Goal: Obtain resource: Obtain resource

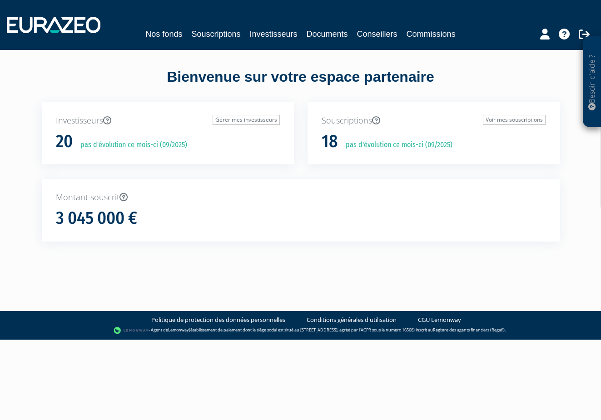
click at [195, 34] on link "Souscriptions" at bounding box center [215, 34] width 49 height 13
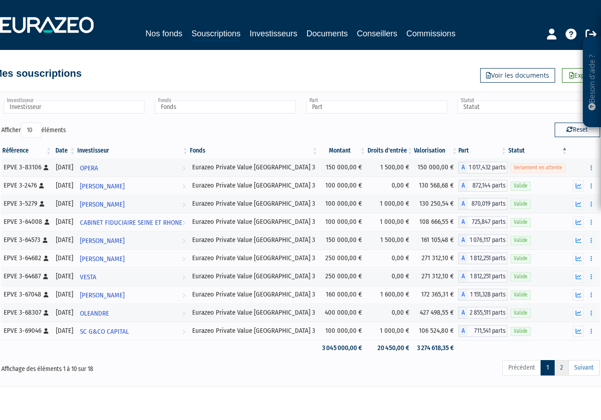
click at [561, 369] on link "2" at bounding box center [561, 367] width 15 height 15
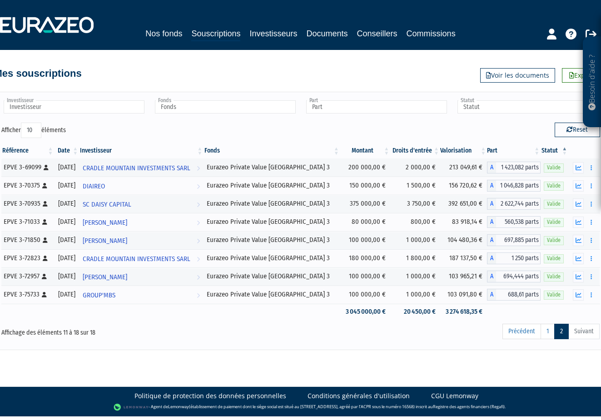
click at [583, 335] on ul "Précédent 1 2 Suivant" at bounding box center [551, 331] width 97 height 15
click at [547, 335] on link "1" at bounding box center [548, 331] width 14 height 15
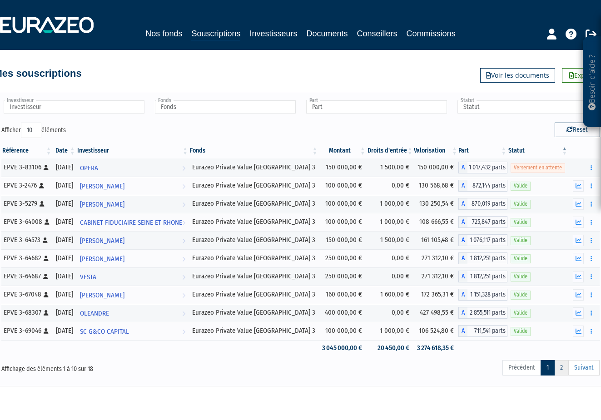
click at [558, 369] on link "2" at bounding box center [561, 367] width 15 height 15
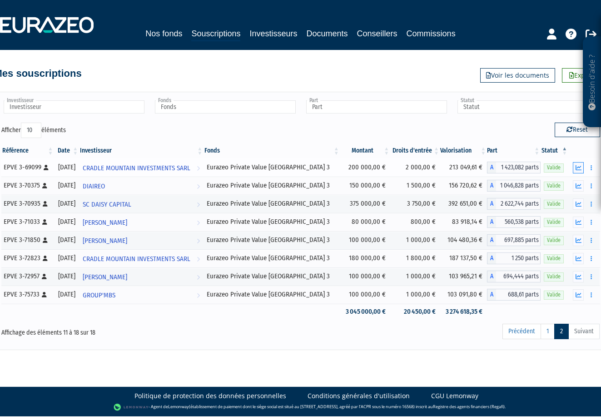
click at [579, 169] on icon "button" at bounding box center [579, 168] width 6 height 6
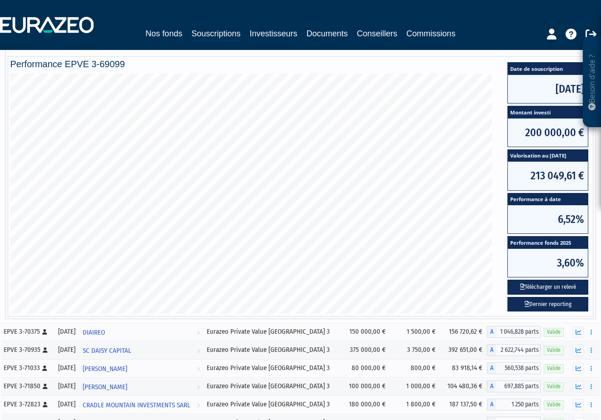
scroll to position [135, 0]
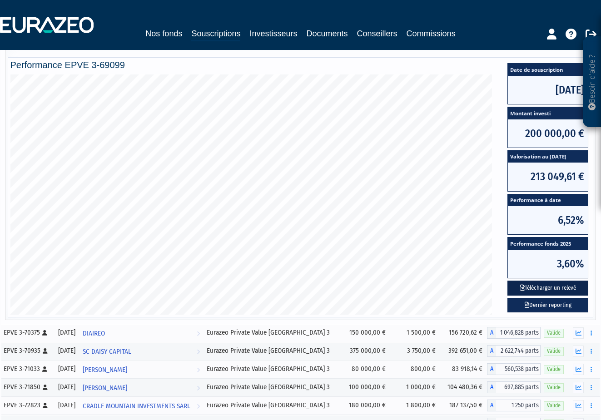
click at [548, 285] on button "Télécharger un relevé" at bounding box center [548, 288] width 81 height 15
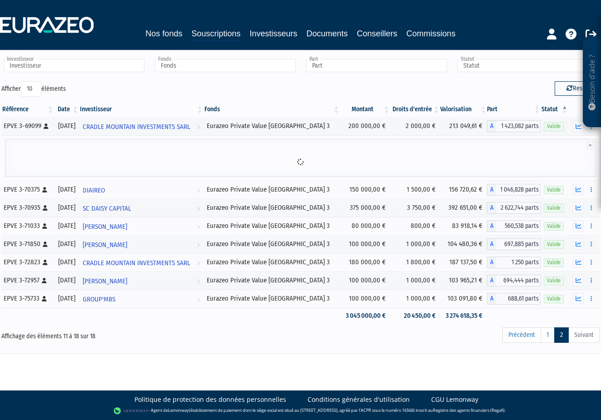
scroll to position [41, 0]
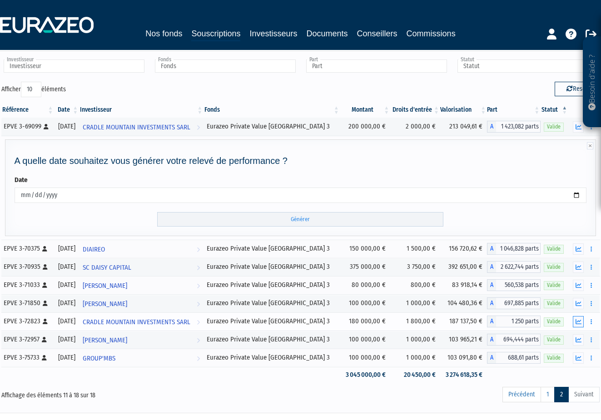
click at [581, 322] on icon "button" at bounding box center [579, 322] width 6 height 6
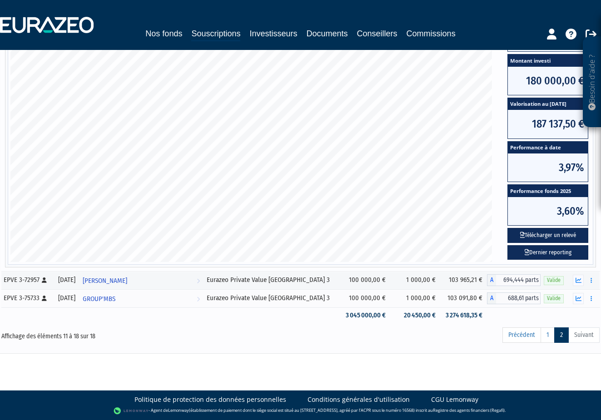
scroll to position [278, 0]
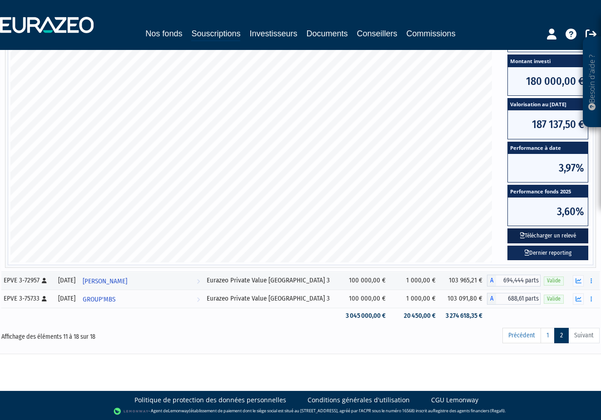
click at [543, 235] on button "Télécharger un relevé" at bounding box center [548, 236] width 81 height 15
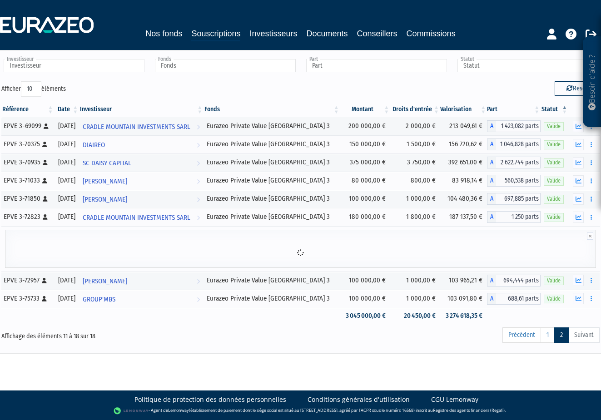
scroll to position [41, 0]
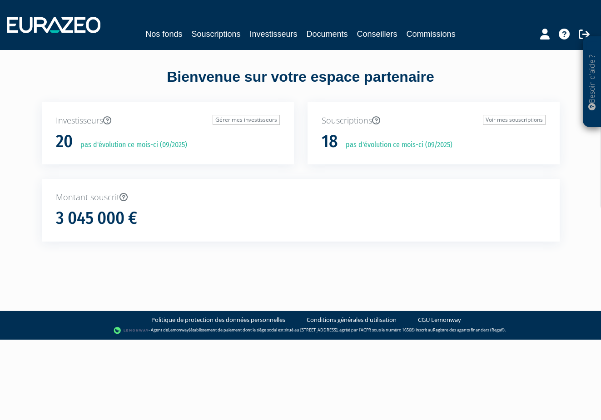
click at [211, 35] on link "Souscriptions" at bounding box center [215, 34] width 49 height 13
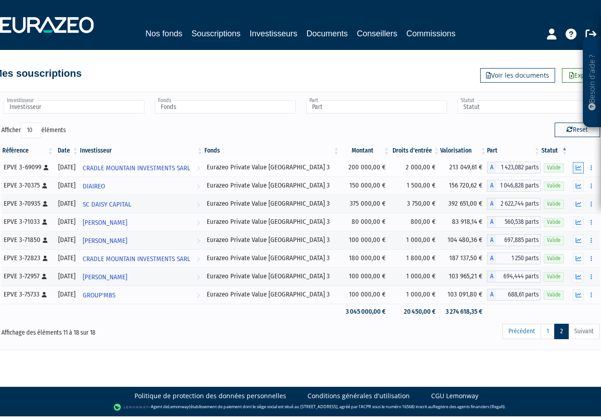
click at [580, 169] on icon "button" at bounding box center [579, 168] width 6 height 6
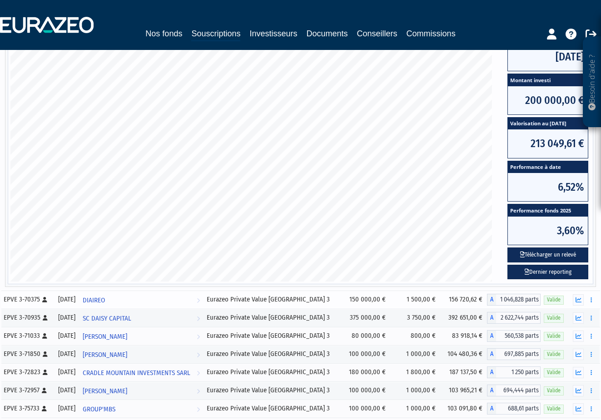
scroll to position [170, 0]
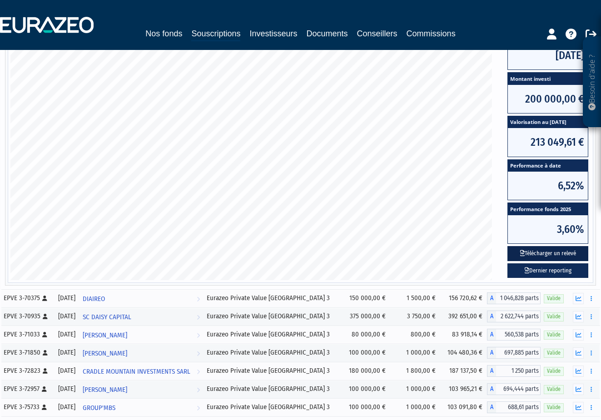
click at [547, 252] on button "Télécharger un relevé" at bounding box center [548, 253] width 81 height 15
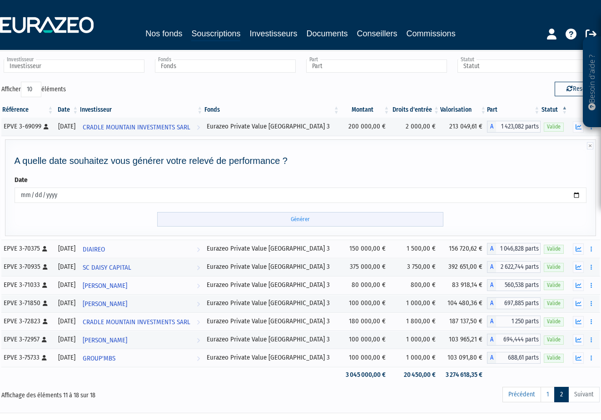
click at [299, 223] on input "Générer" at bounding box center [300, 219] width 286 height 15
click at [150, 322] on span "CRADLE MOUNTAIN INVESTMENTS SARL" at bounding box center [137, 322] width 108 height 17
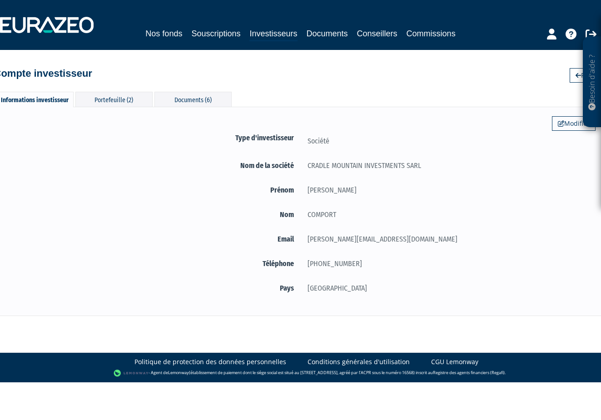
click at [219, 29] on link "Souscriptions" at bounding box center [215, 33] width 49 height 13
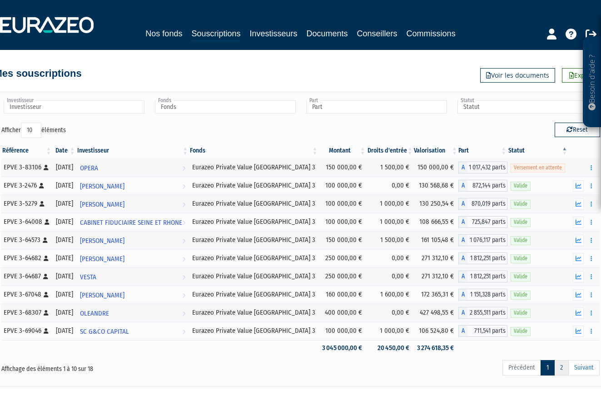
click at [562, 372] on link "2" at bounding box center [561, 367] width 15 height 15
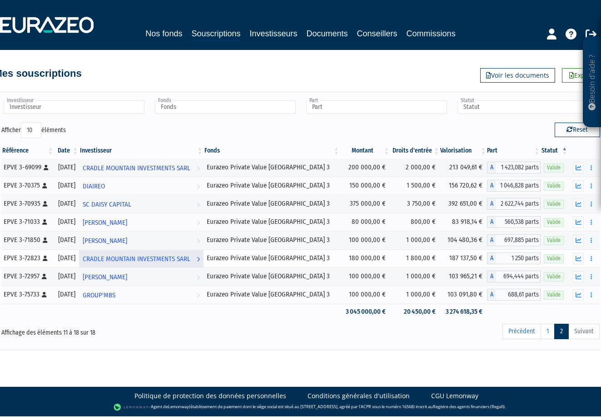
click at [135, 260] on span "CRADLE MOUNTAIN INVESTMENTS SARL" at bounding box center [137, 259] width 108 height 17
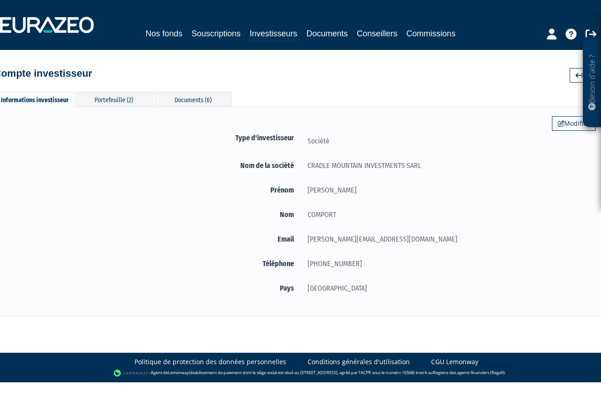
click at [214, 33] on link "Souscriptions" at bounding box center [215, 33] width 49 height 13
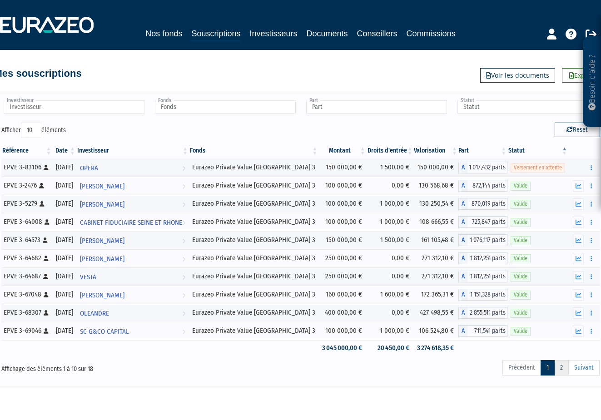
click at [563, 369] on link "2" at bounding box center [561, 367] width 15 height 15
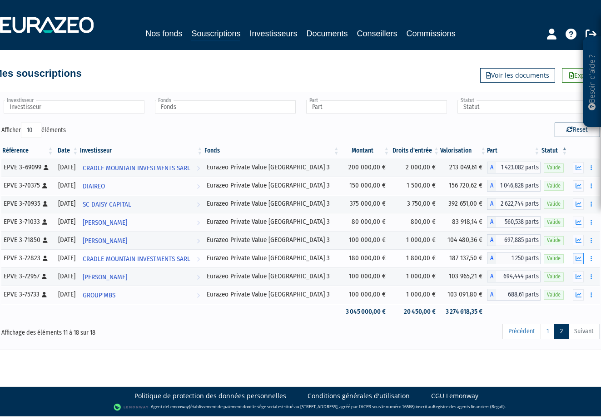
click at [578, 260] on icon "button" at bounding box center [579, 259] width 6 height 6
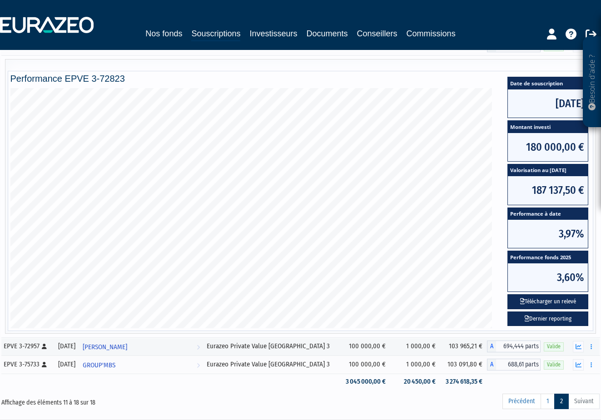
scroll to position [223, 0]
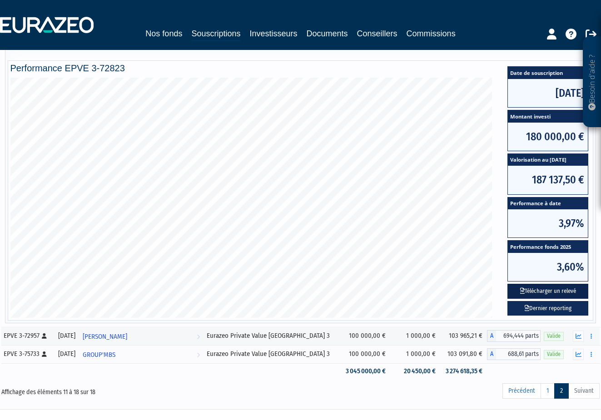
click at [544, 292] on button "Télécharger un relevé" at bounding box center [548, 291] width 81 height 15
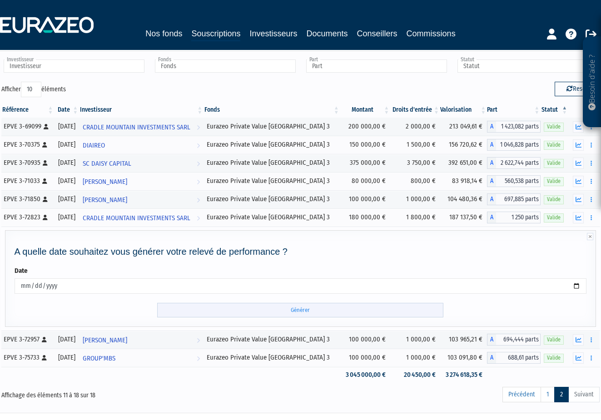
click at [295, 308] on input "Générer" at bounding box center [300, 310] width 286 height 15
